Goal: Information Seeking & Learning: Learn about a topic

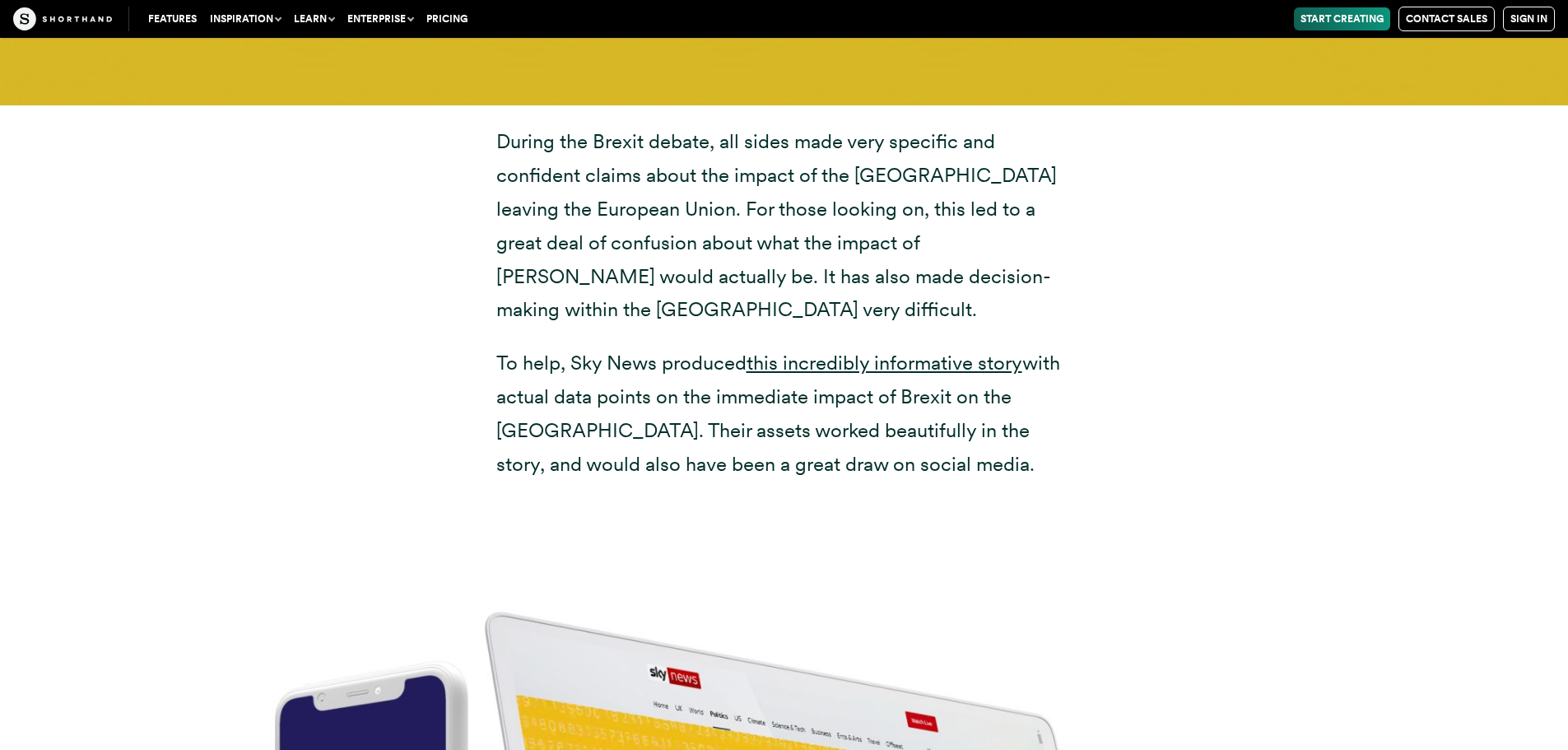
scroll to position [6011, 0]
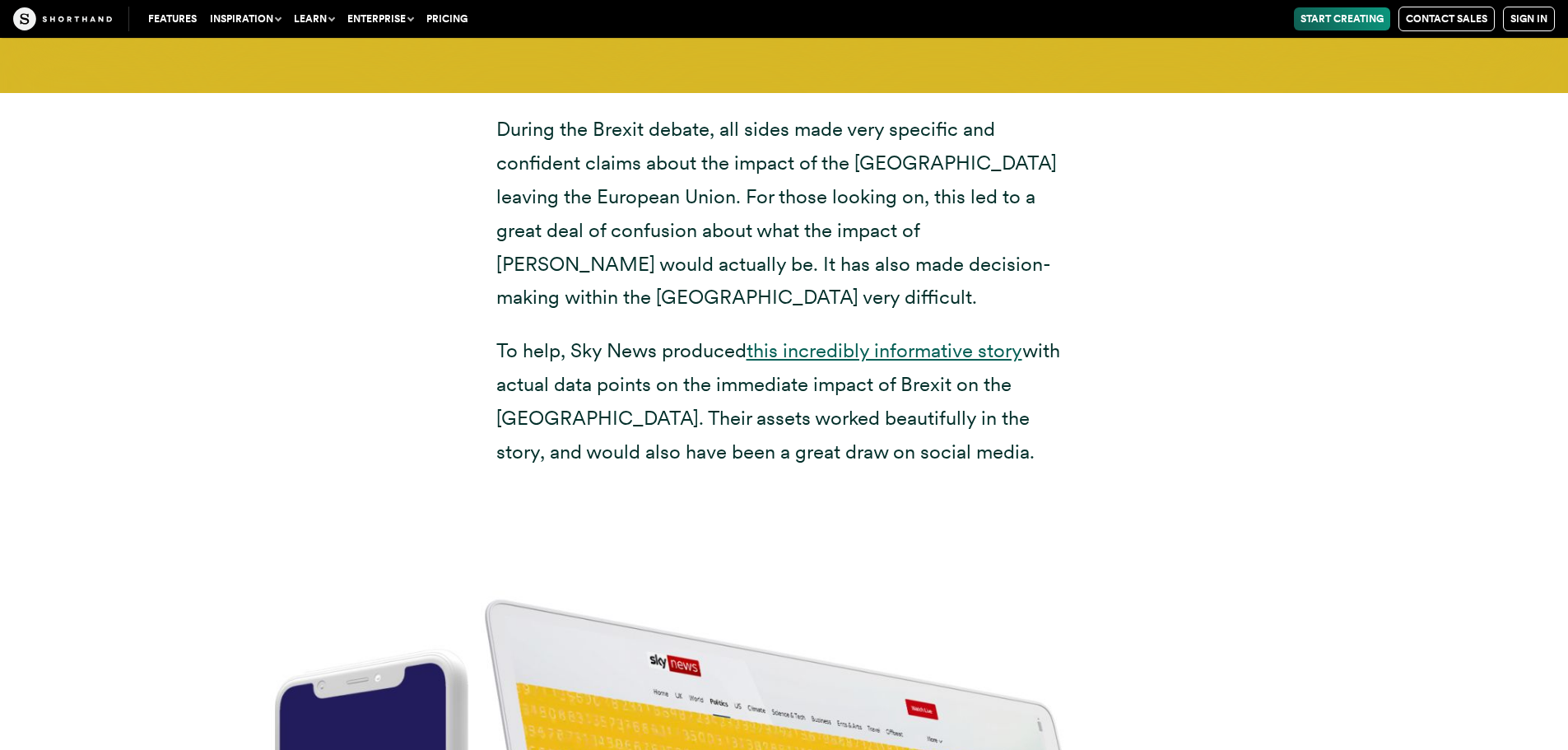
click at [911, 338] on link "this incredibly informative story" at bounding box center [884, 350] width 276 height 24
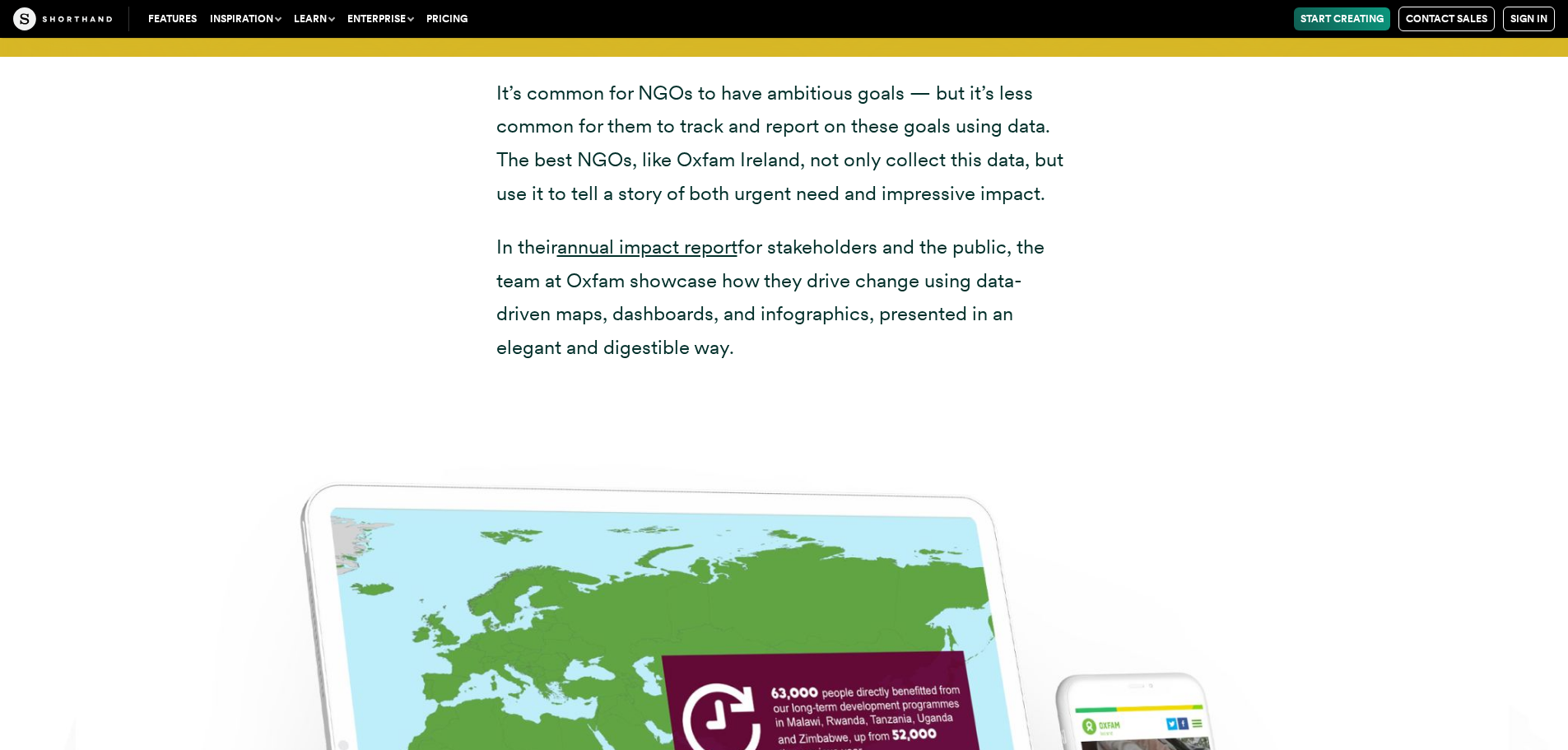
scroll to position [7988, 0]
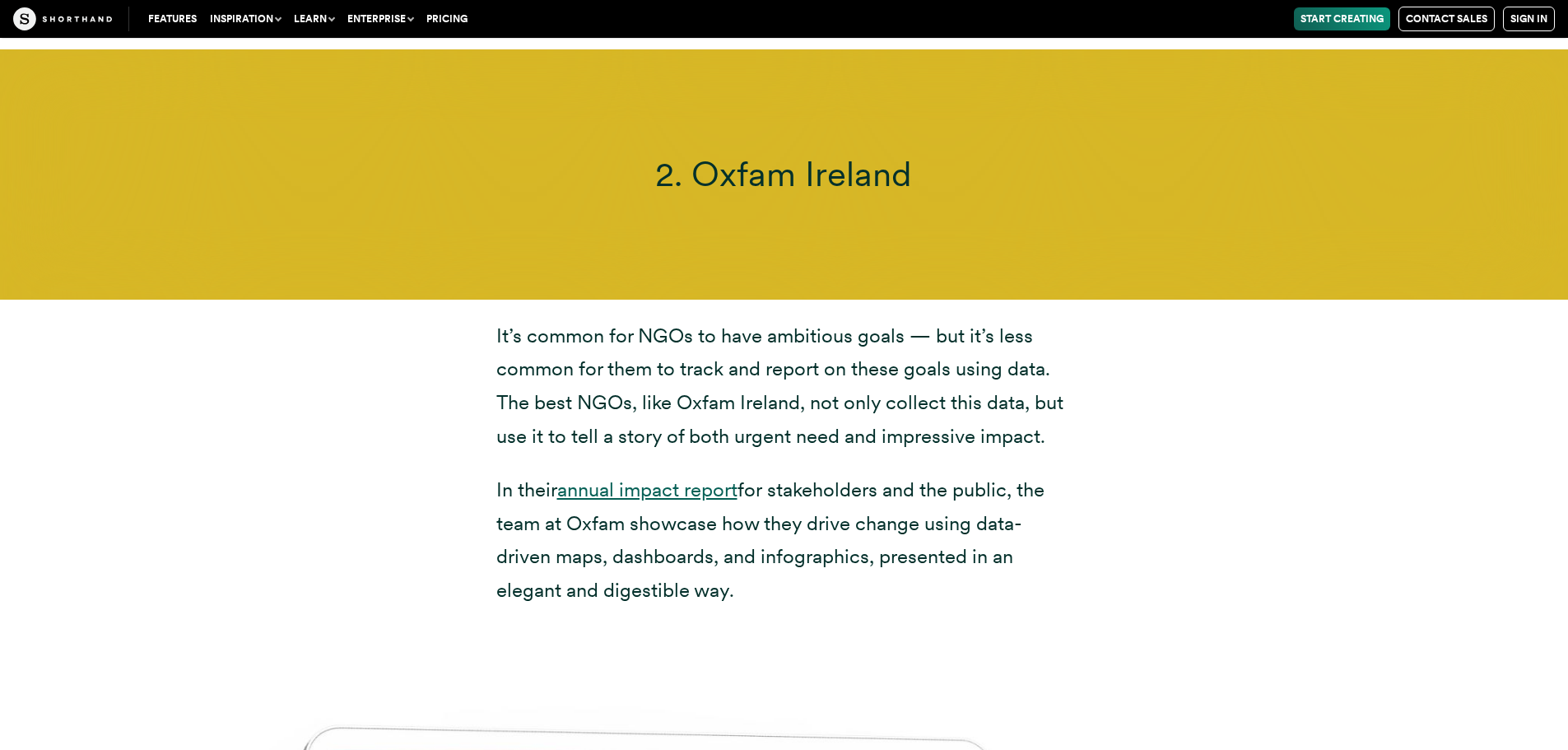
click at [716, 478] on link "annual impact report" at bounding box center [647, 489] width 180 height 24
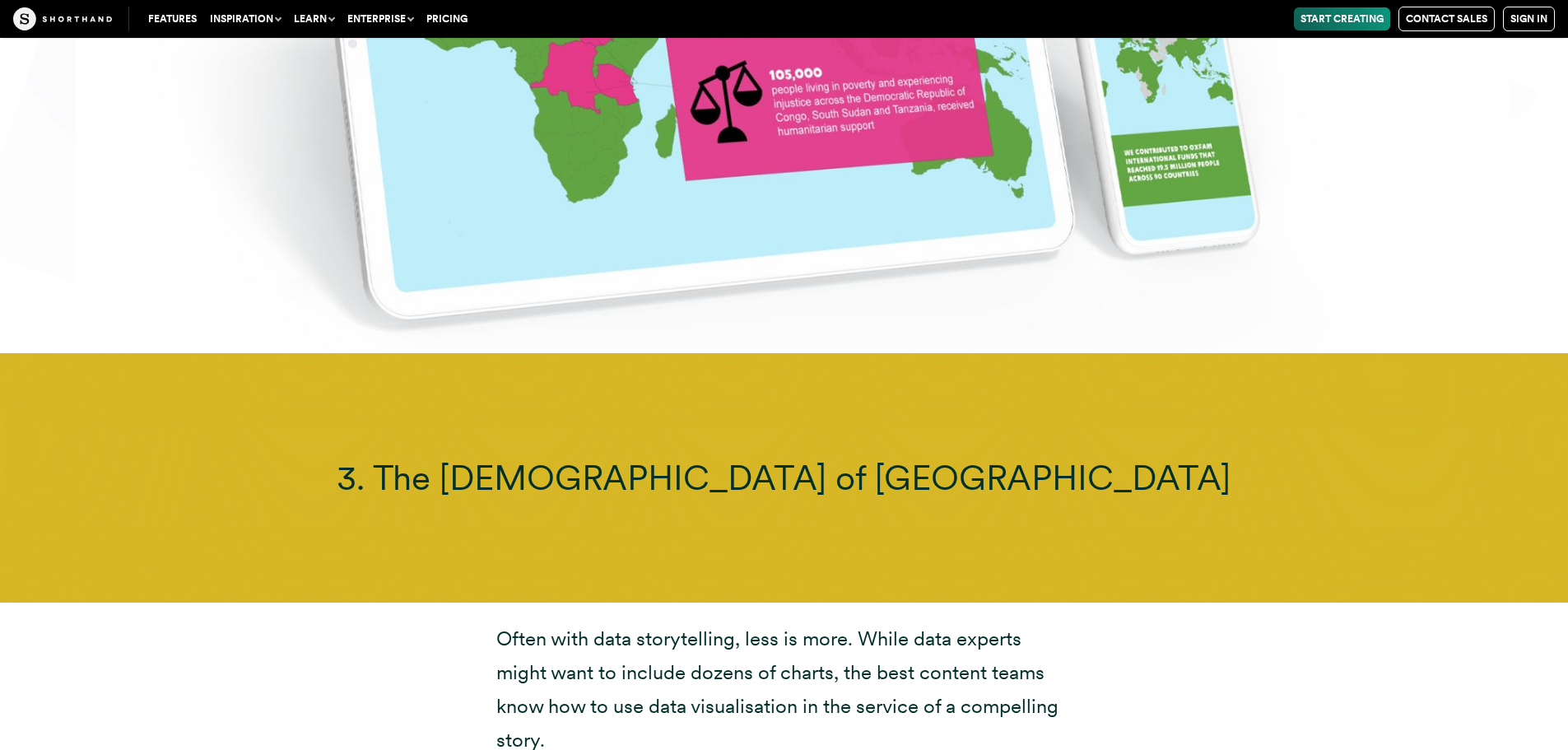
scroll to position [10459, 0]
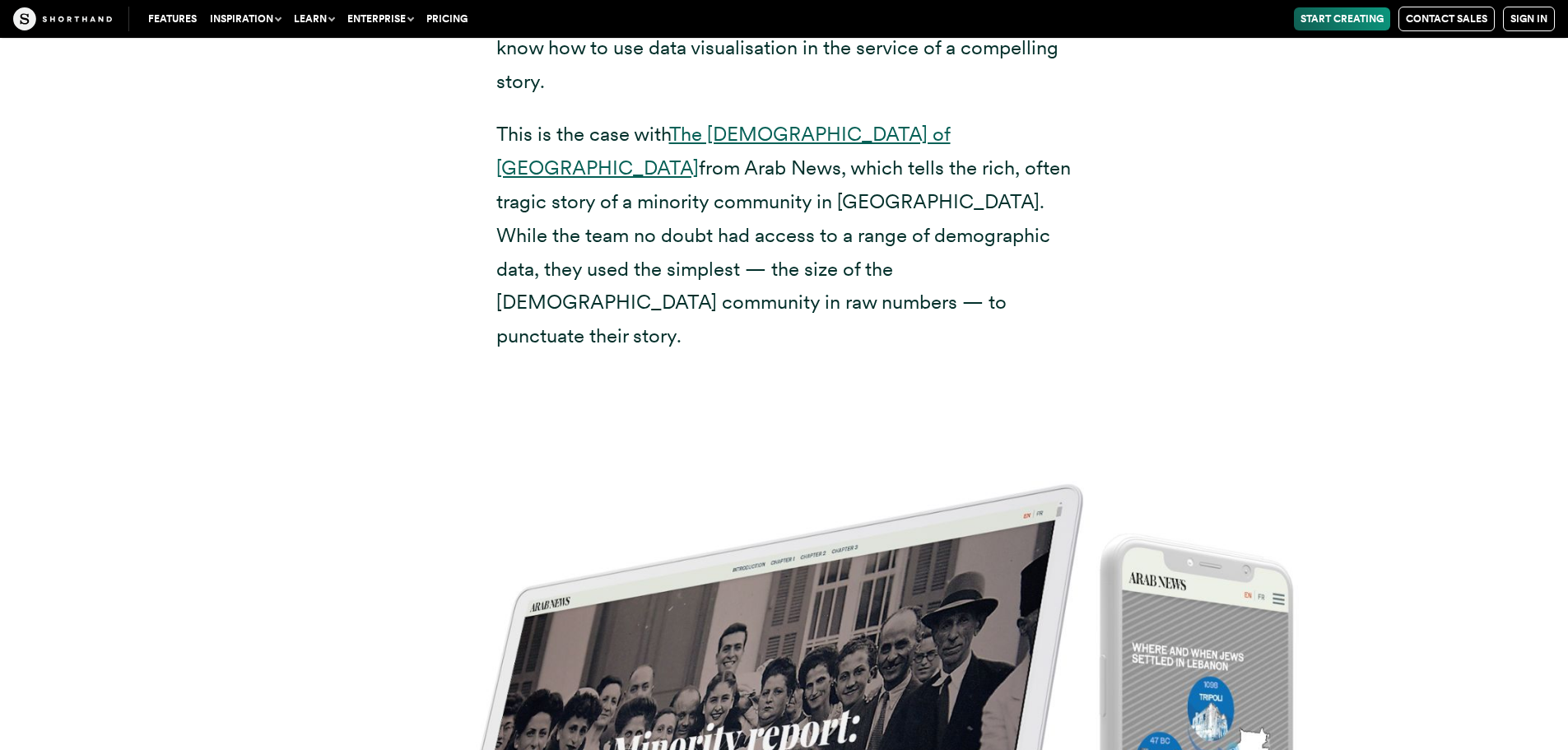
click at [789, 122] on link "The [DEMOGRAPHIC_DATA] of [GEOGRAPHIC_DATA]" at bounding box center [723, 150] width 454 height 57
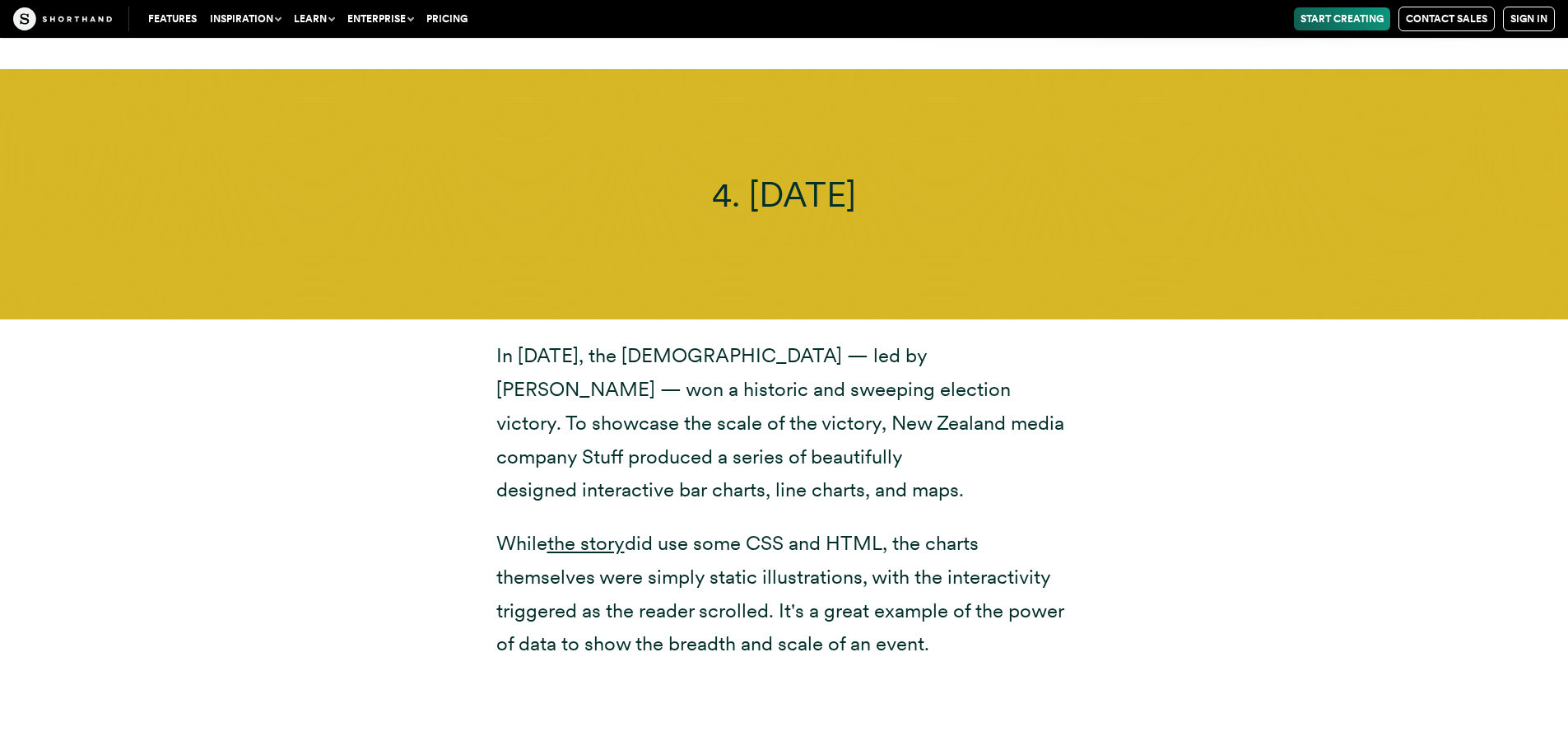
scroll to position [12188, 0]
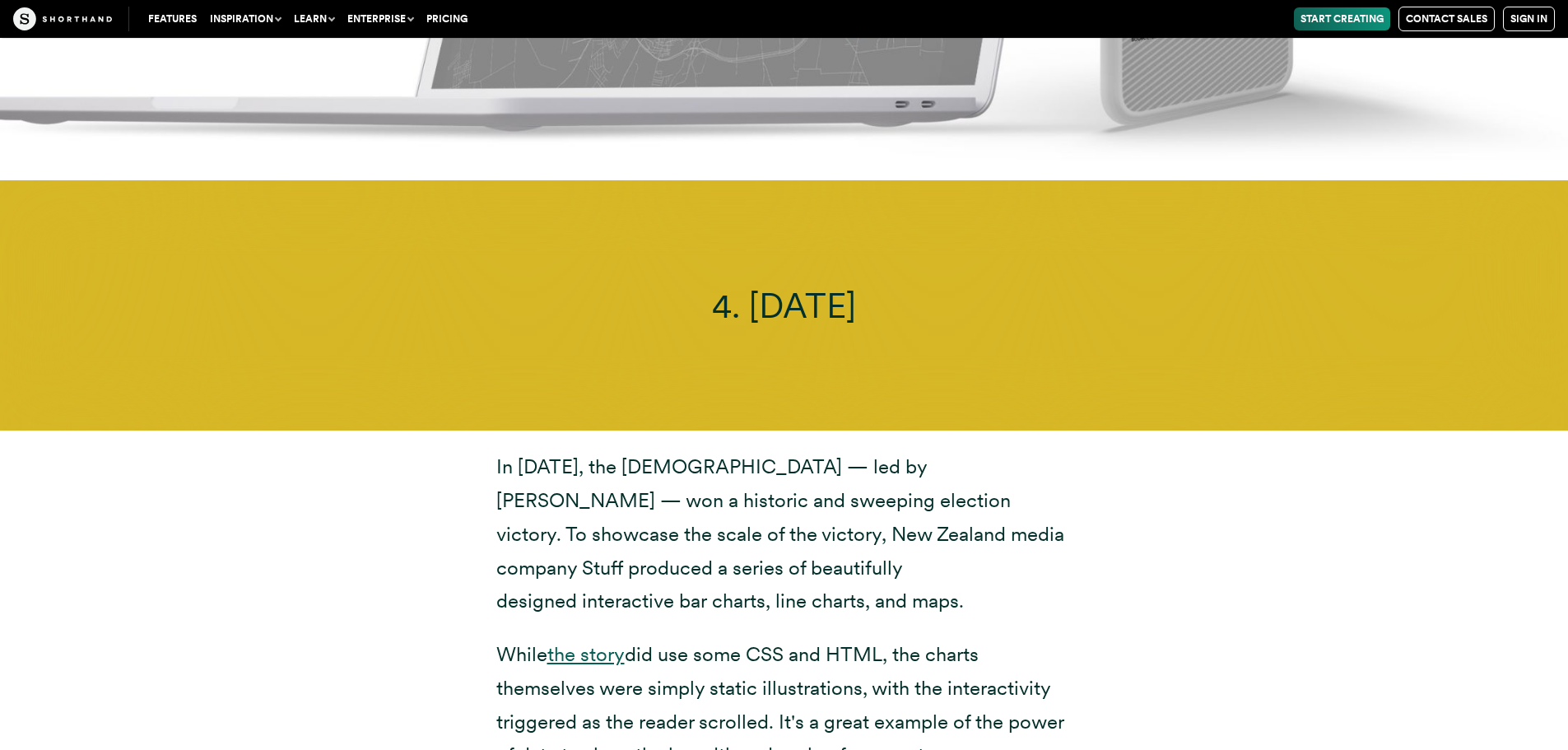
click at [591, 643] on link "the story" at bounding box center [586, 654] width 77 height 24
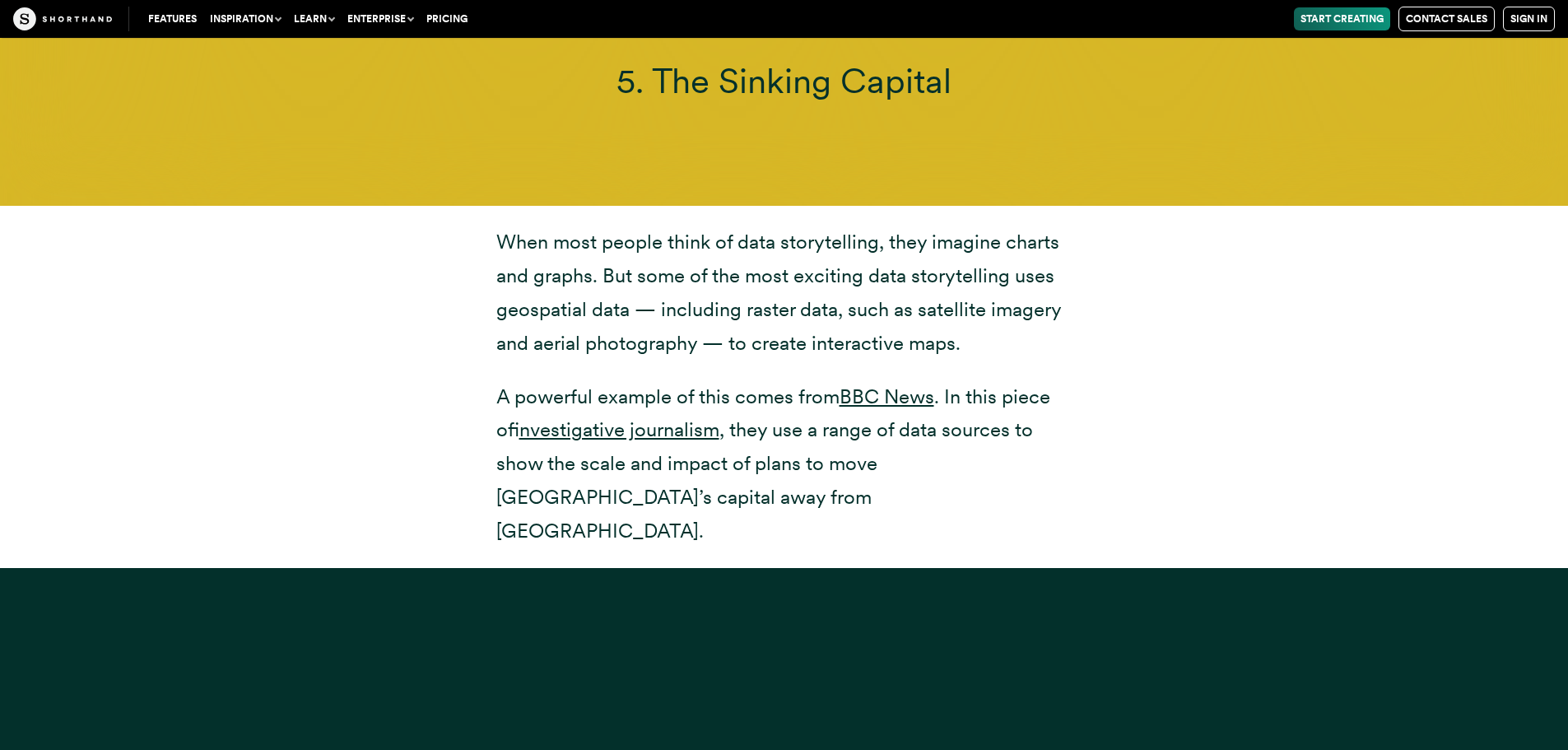
scroll to position [14329, 0]
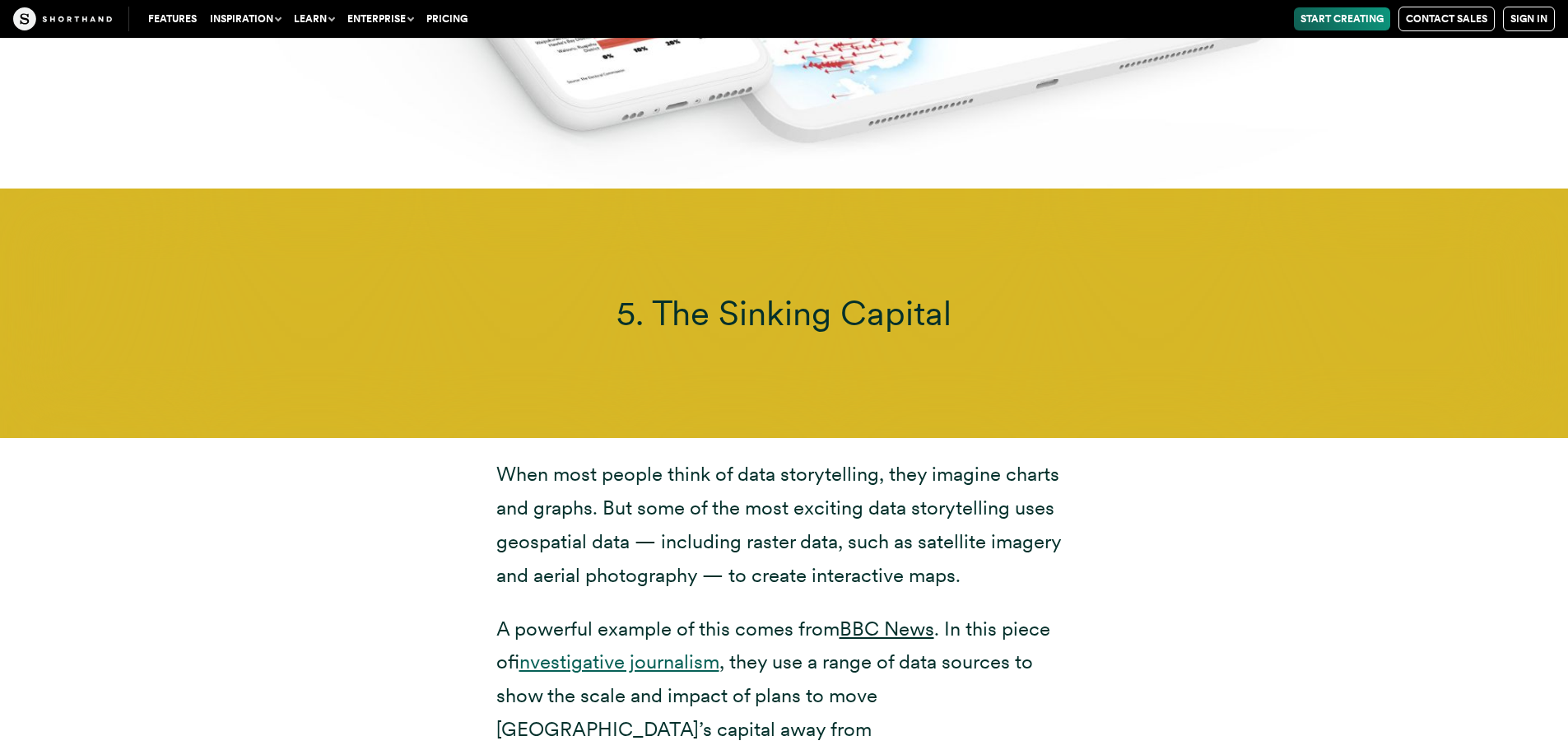
click at [676, 650] on link "investigative journalism" at bounding box center [620, 661] width 200 height 24
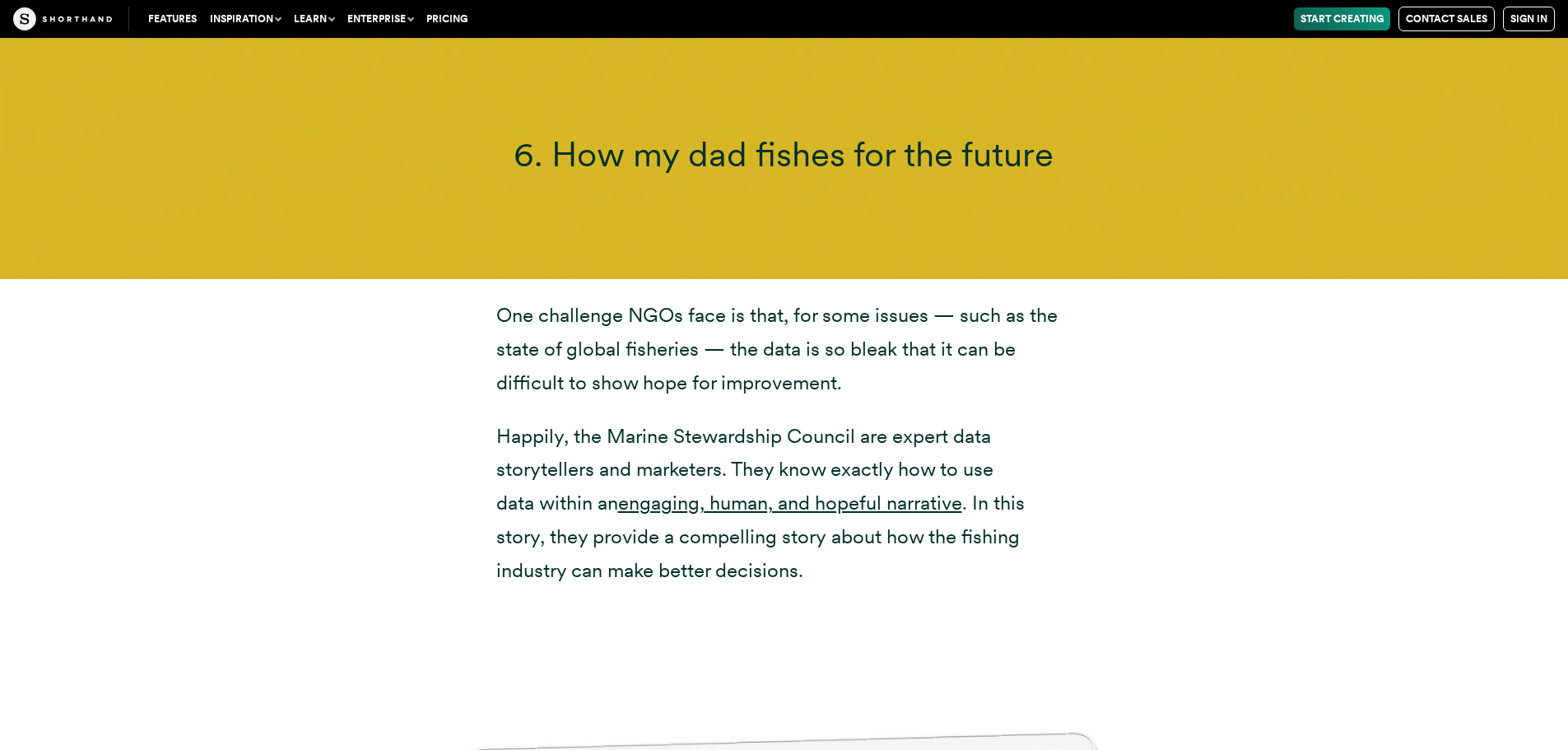
scroll to position [15894, 0]
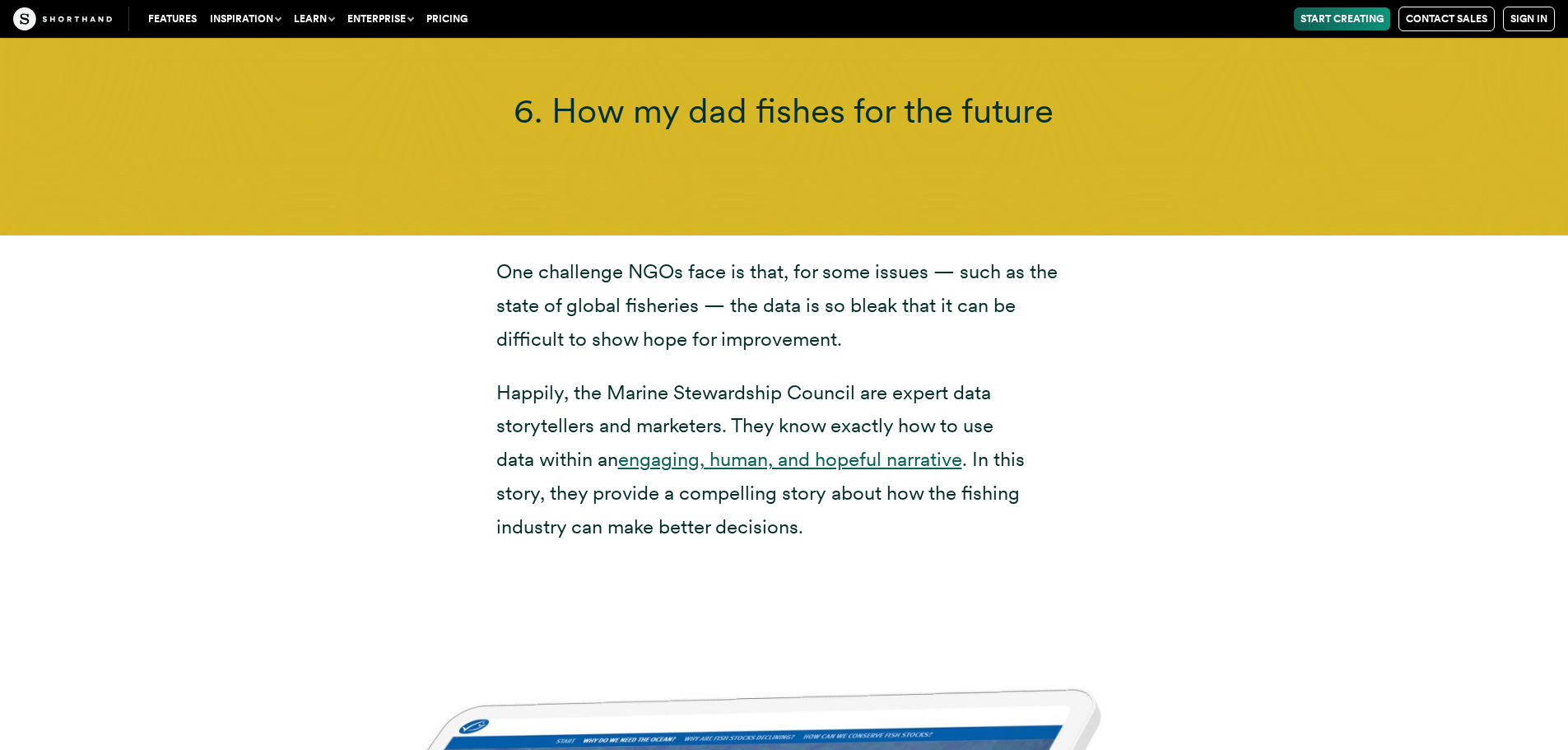
click at [782, 448] on link "engaging, human, and hopeful narrative" at bounding box center [789, 459] width 344 height 24
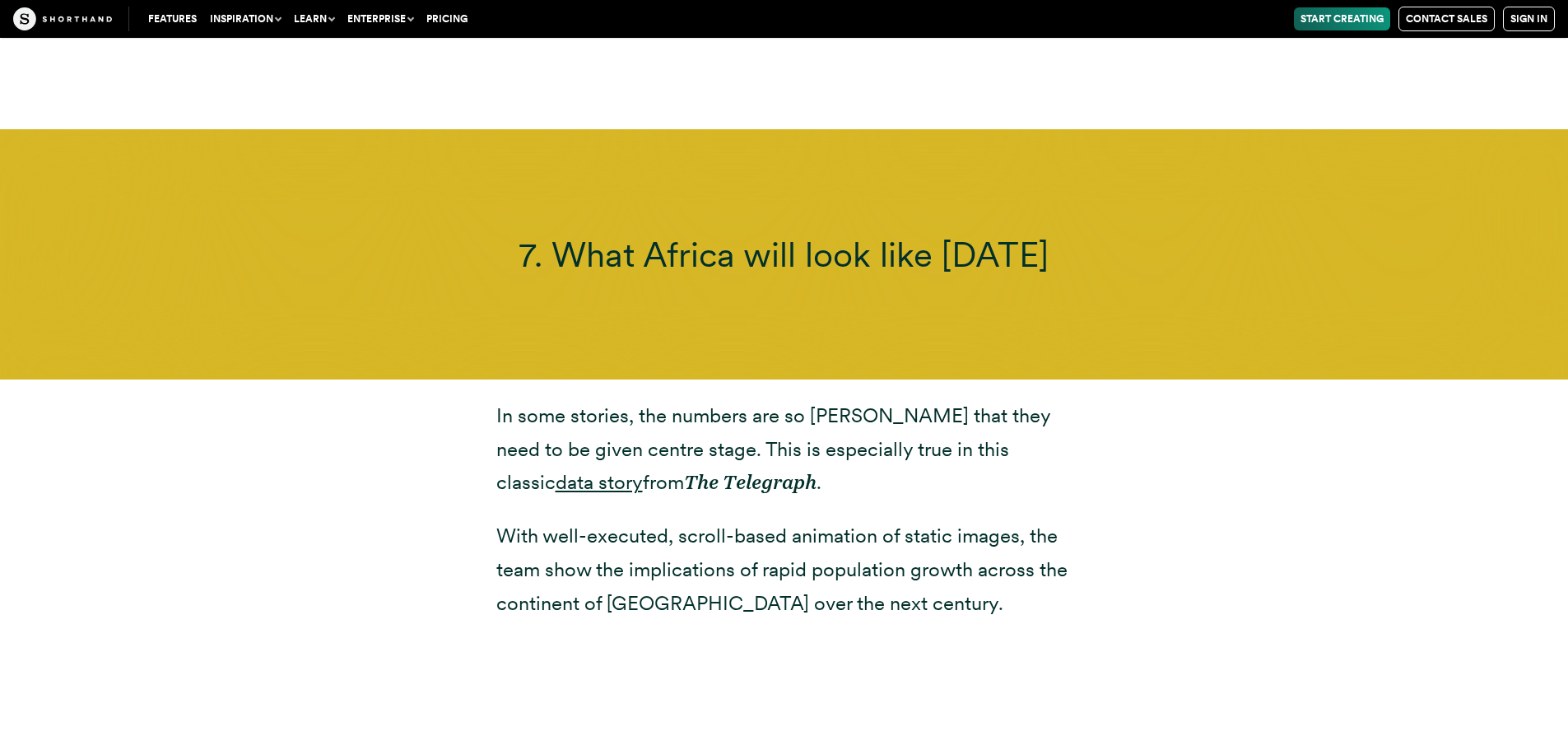
scroll to position [17890, 0]
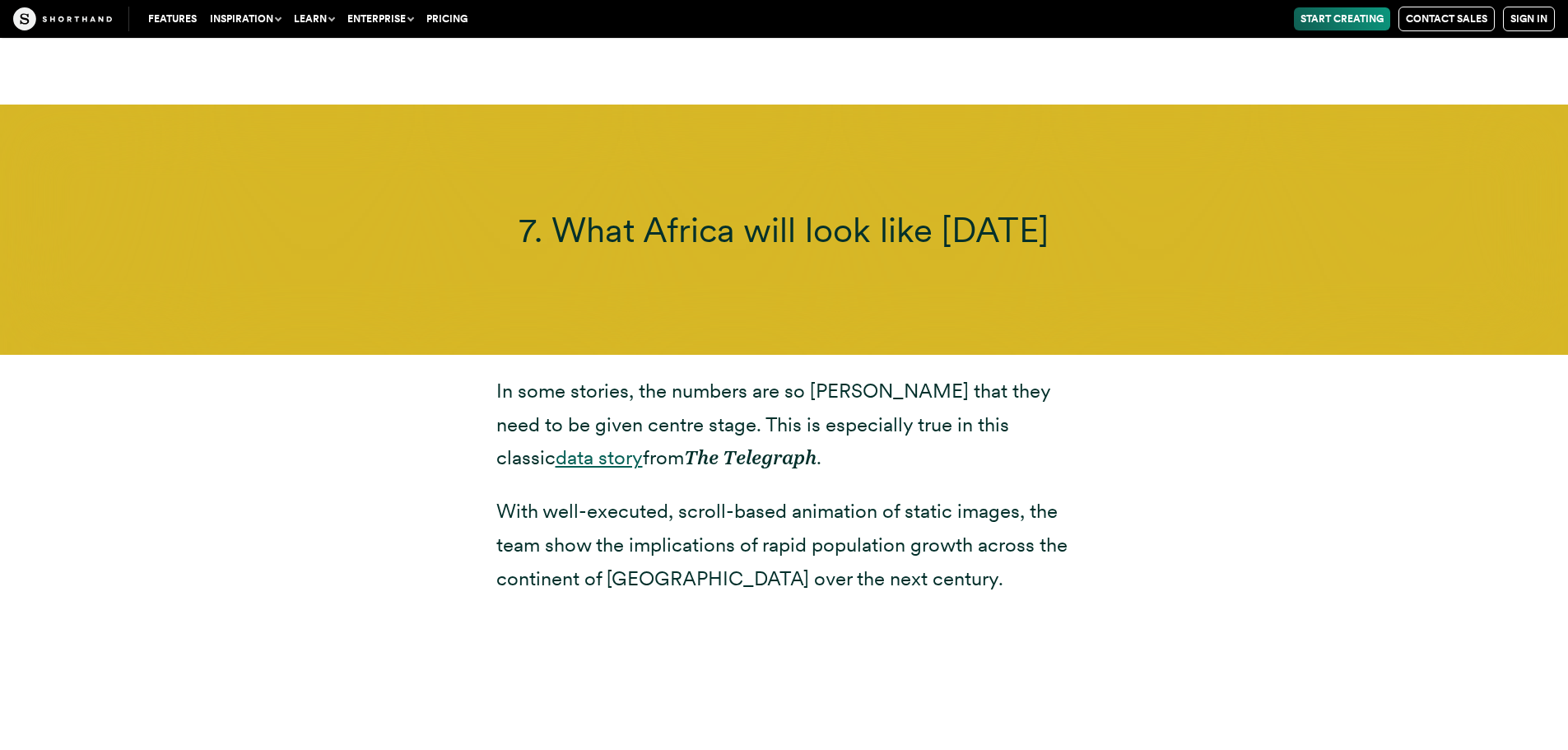
click at [643, 446] on link "data story" at bounding box center [599, 457] width 88 height 24
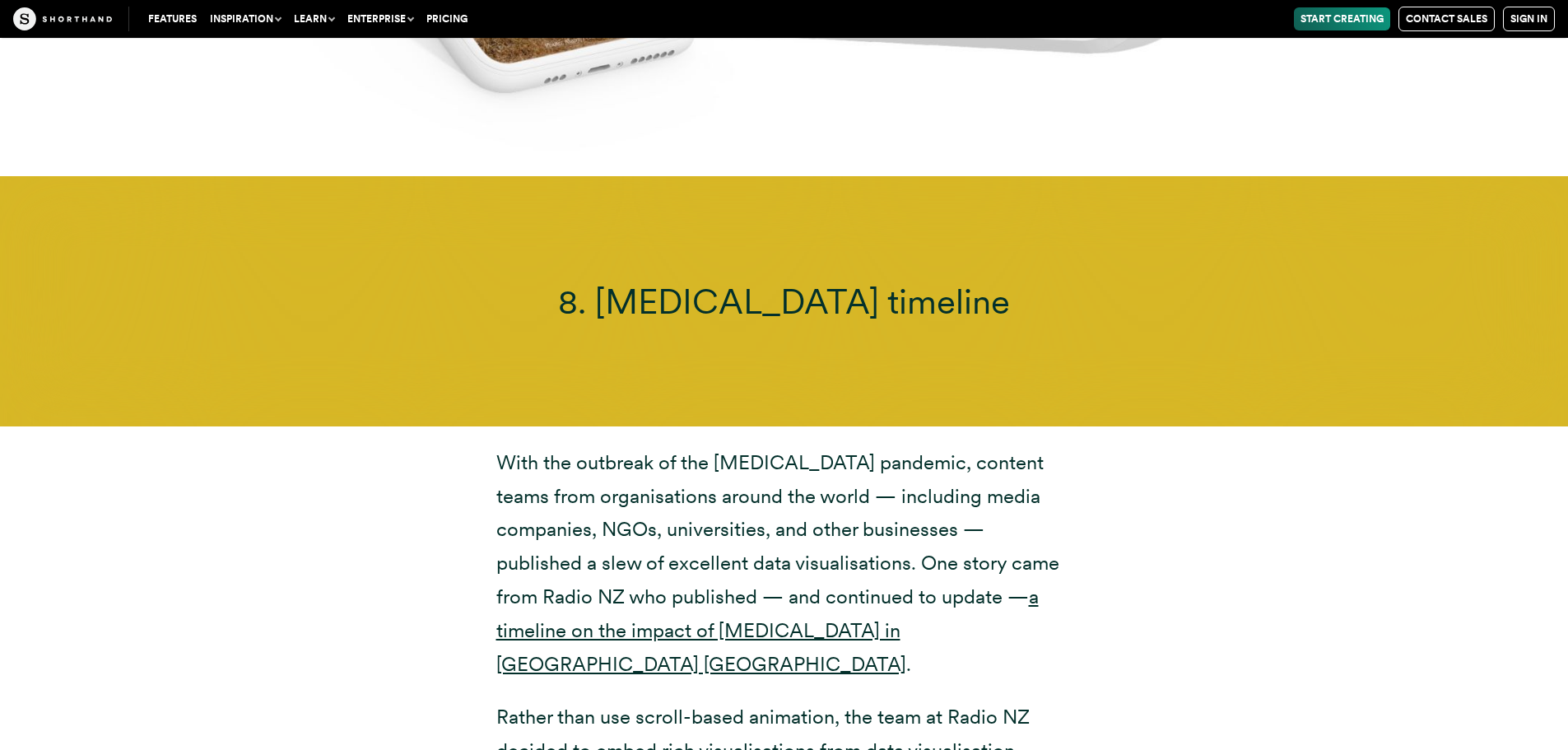
scroll to position [19949, 0]
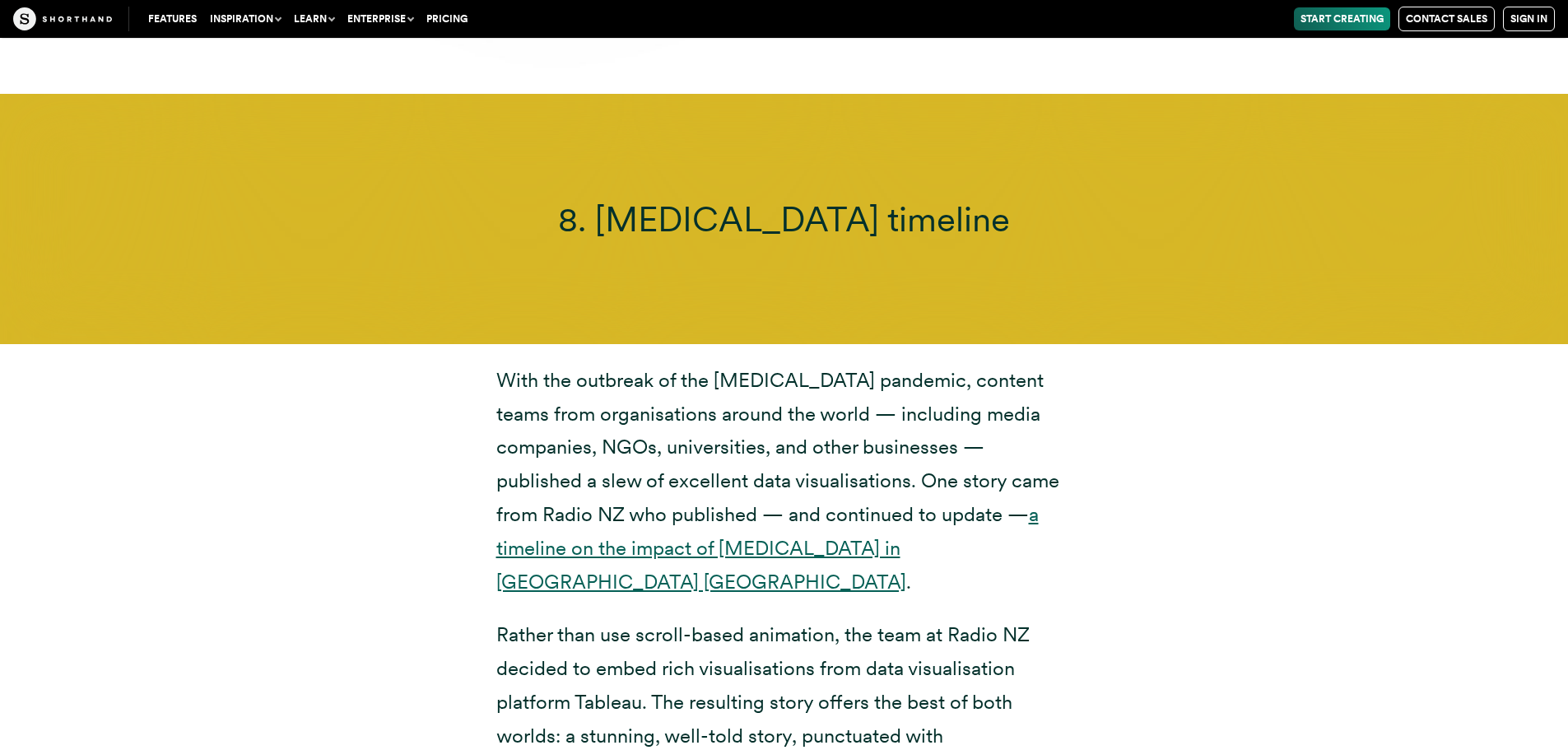
click at [790, 502] on link "a timeline on the impact of [MEDICAL_DATA] in [GEOGRAPHIC_DATA] [GEOGRAPHIC_DAT…" at bounding box center [768, 547] width 542 height 91
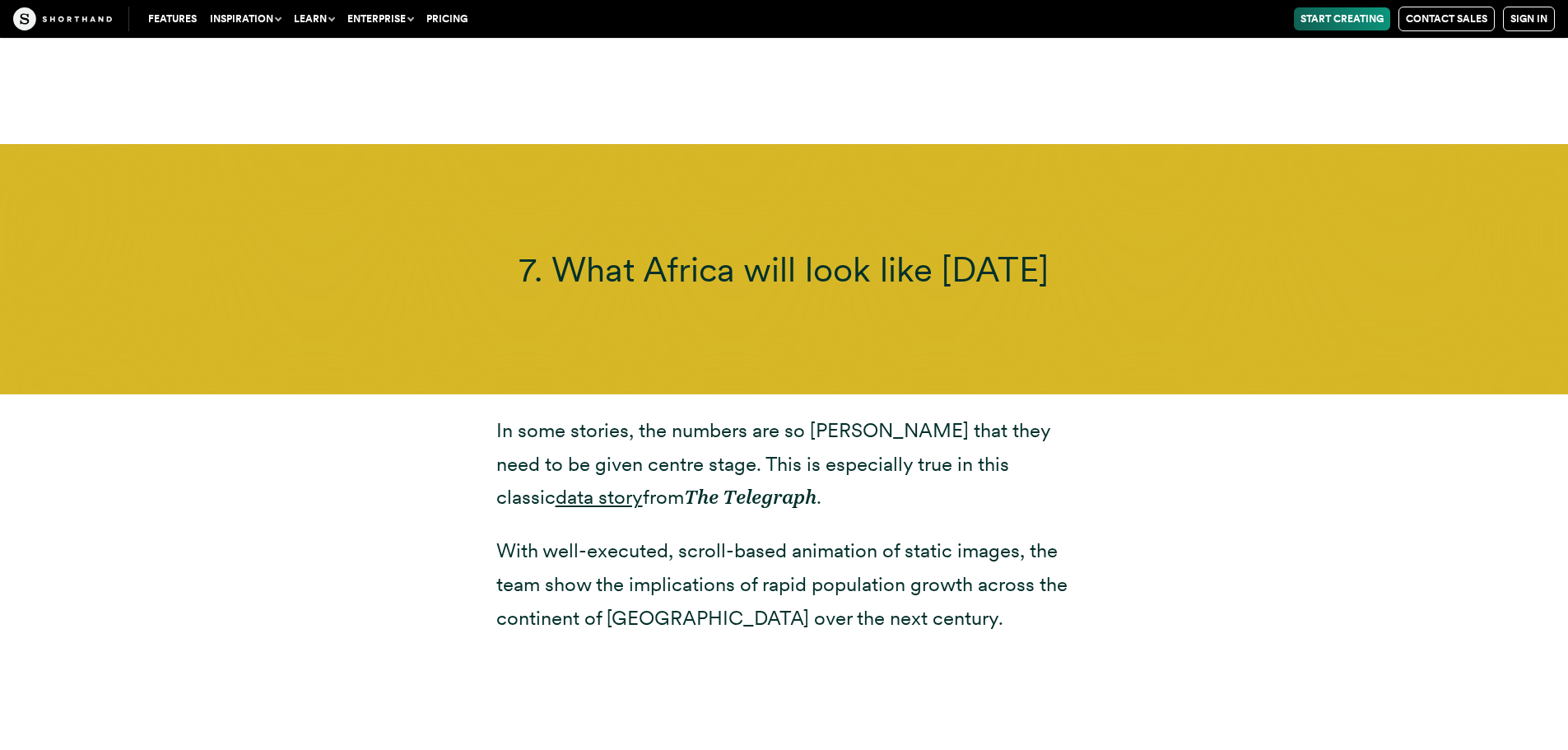
scroll to position [17813, 0]
